Goal: Task Accomplishment & Management: Use online tool/utility

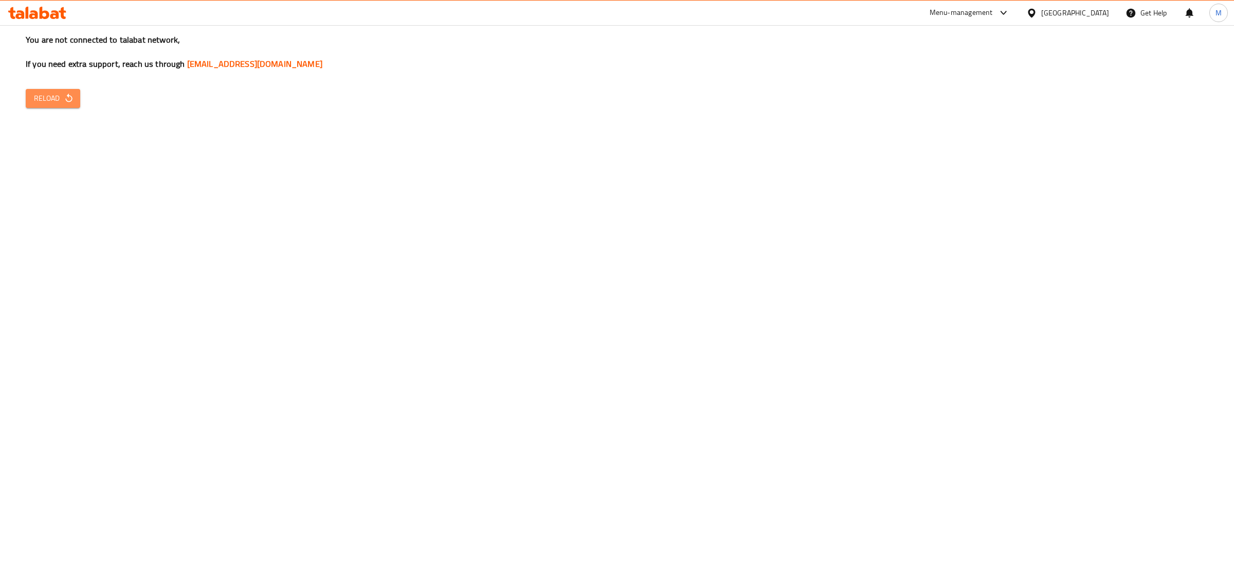
click at [64, 97] on icon "button" at bounding box center [69, 98] width 10 height 10
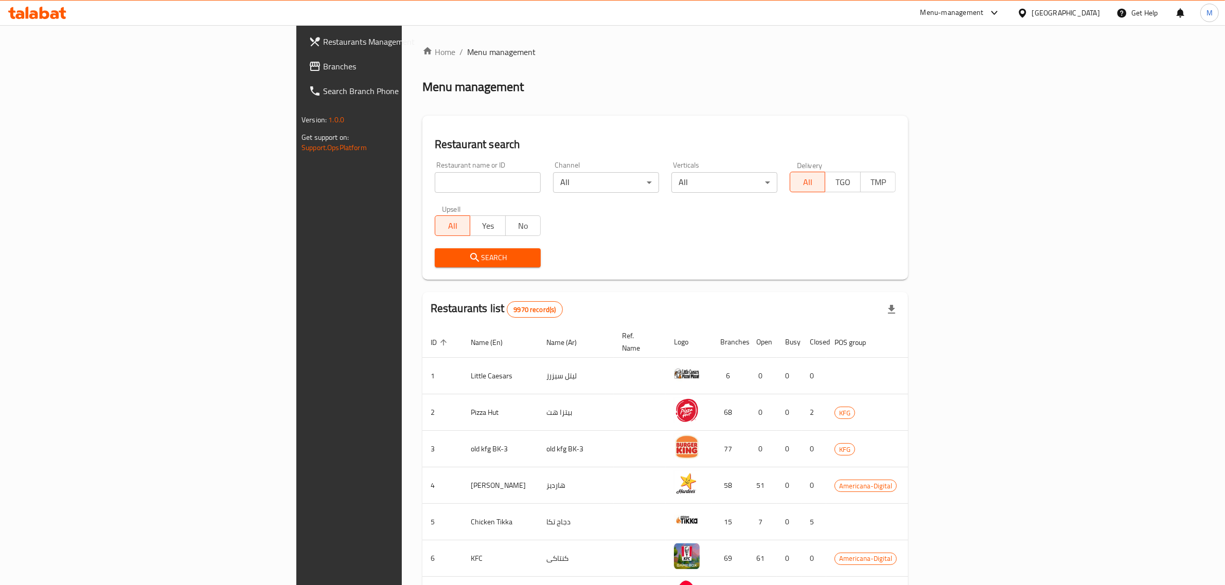
click at [1095, 13] on div "[GEOGRAPHIC_DATA]" at bounding box center [1066, 12] width 68 height 11
click at [1003, 273] on div "[GEOGRAPHIC_DATA]" at bounding box center [988, 269] width 68 height 11
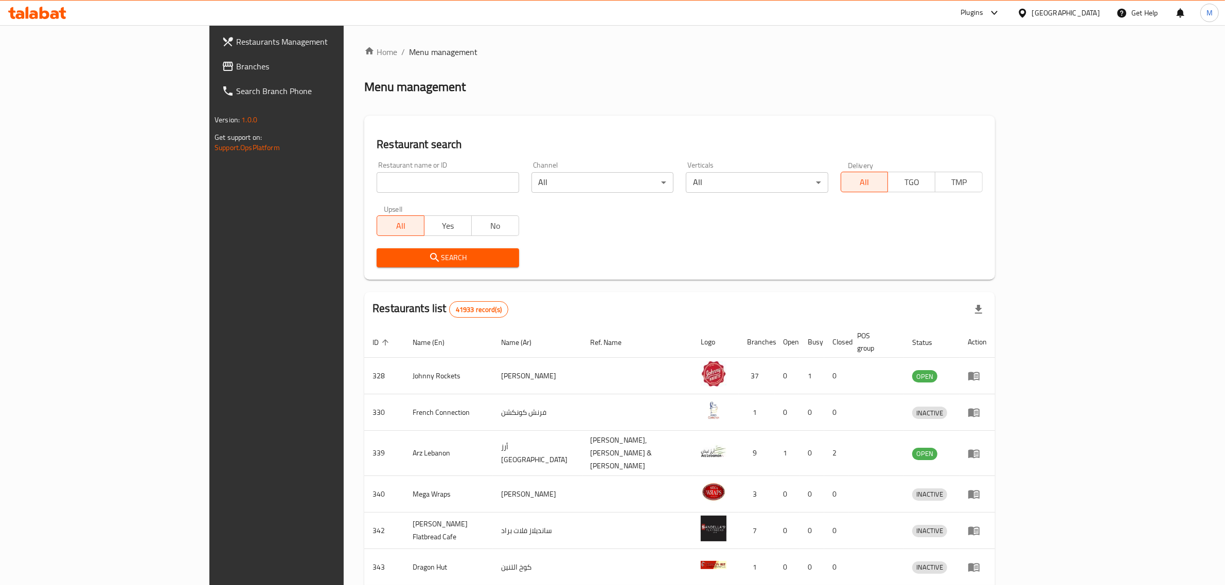
click at [236, 65] on span "Branches" at bounding box center [321, 66] width 170 height 12
click at [376, 182] on input "search" at bounding box center [447, 182] width 142 height 21
paste input "673484"
type input "673484"
click at [385, 252] on span "Search" at bounding box center [447, 258] width 125 height 13
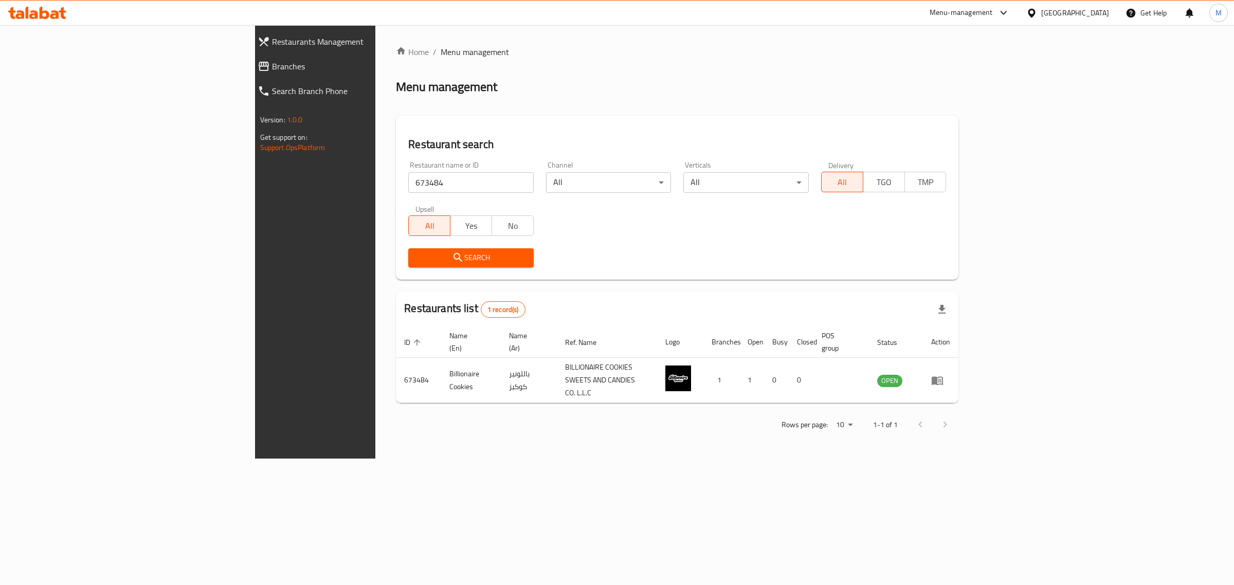
click at [488, 85] on div "Menu management" at bounding box center [677, 87] width 563 height 16
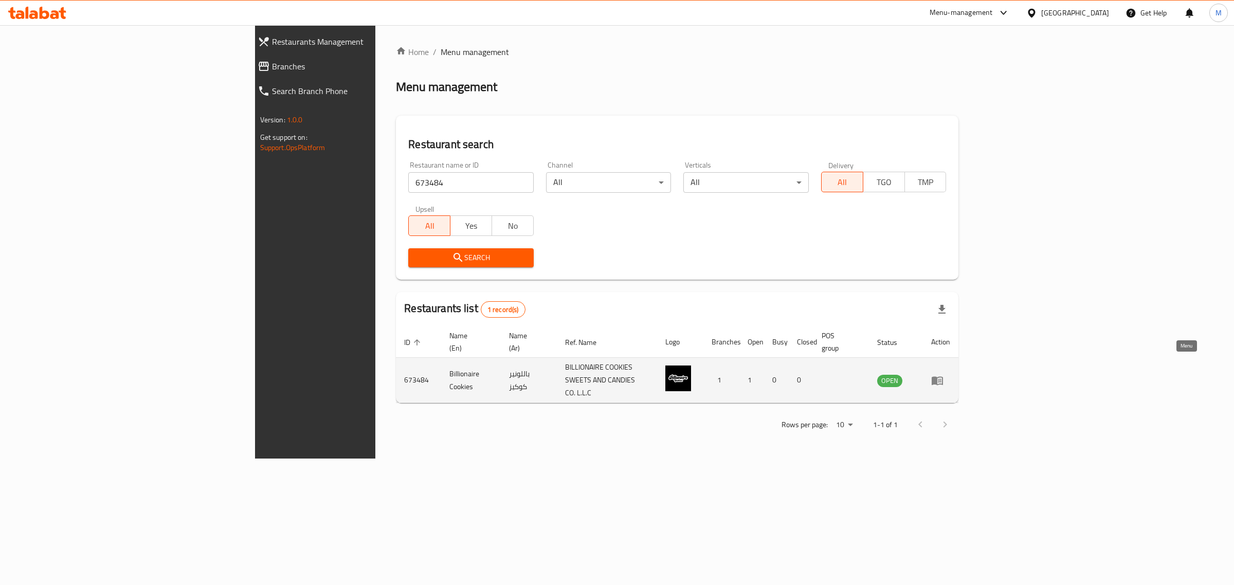
click at [942, 379] on icon "enhanced table" at bounding box center [940, 381] width 4 height 4
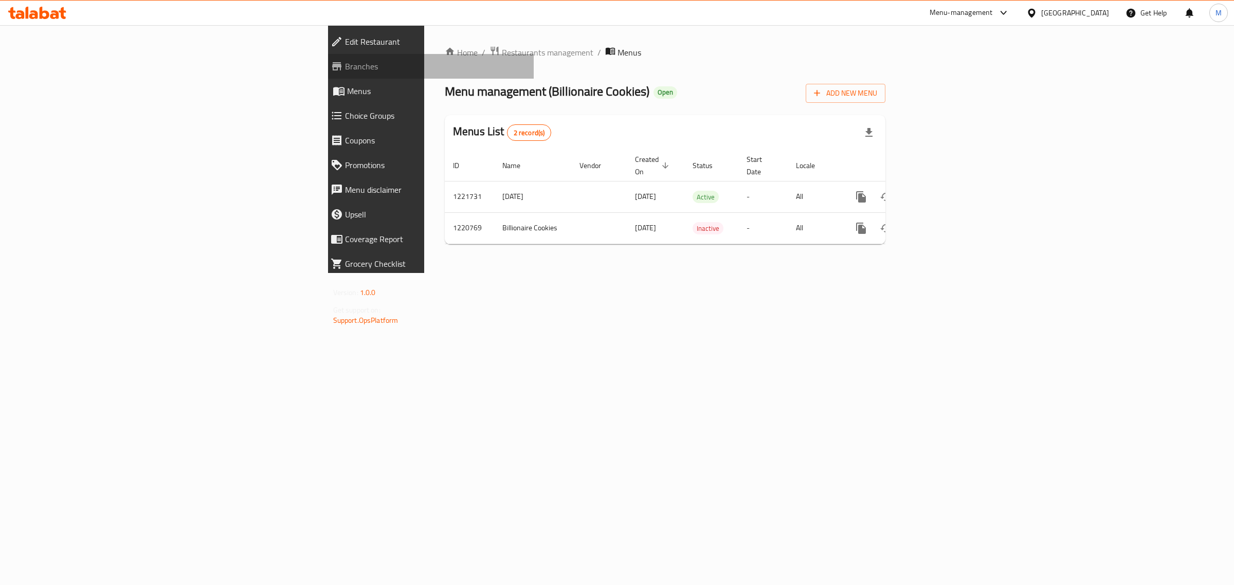
click at [345, 67] on span "Branches" at bounding box center [435, 66] width 181 height 12
